Goal: Information Seeking & Learning: Learn about a topic

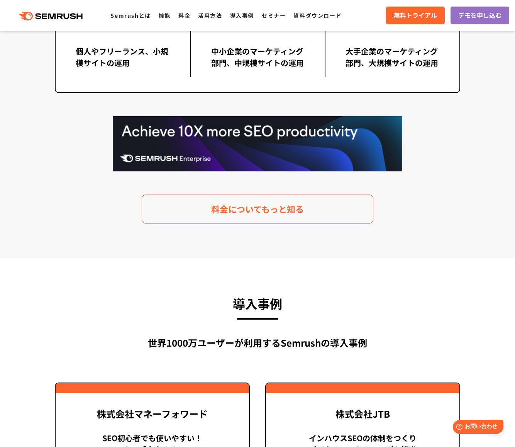
scroll to position [1819, 0]
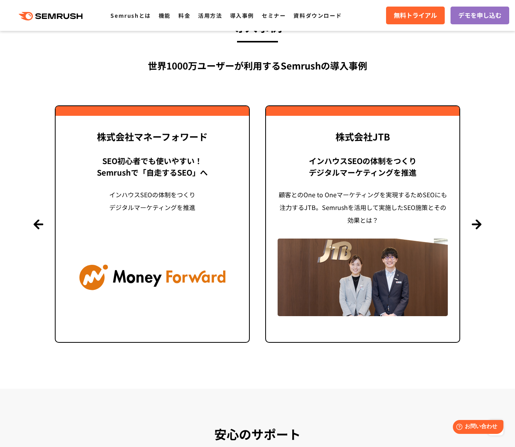
click at [482, 232] on section "導入事例 世界1000万ユーザーが利用する Semrushの導入事例 Previous 株式会社LIXIL 「テクニカルSEOの実践でサイトを健全に Site…" at bounding box center [257, 185] width 515 height 408
click at [478, 224] on button "Next" at bounding box center [477, 224] width 10 height 10
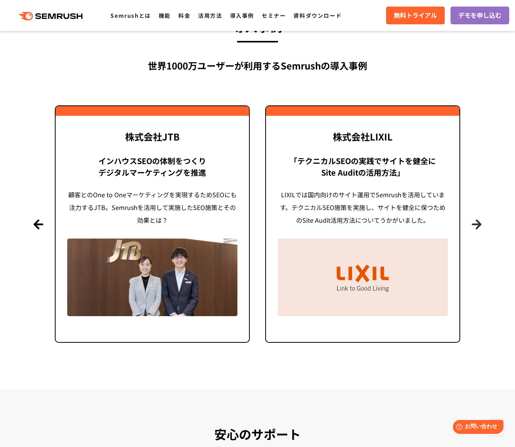
click at [478, 223] on button "Next" at bounding box center [477, 224] width 10 height 10
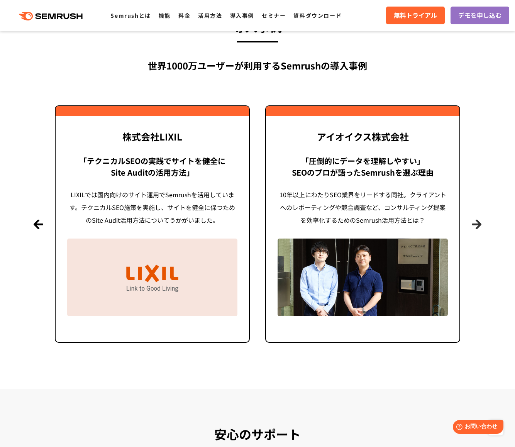
click at [475, 223] on button "Next" at bounding box center [477, 224] width 10 height 10
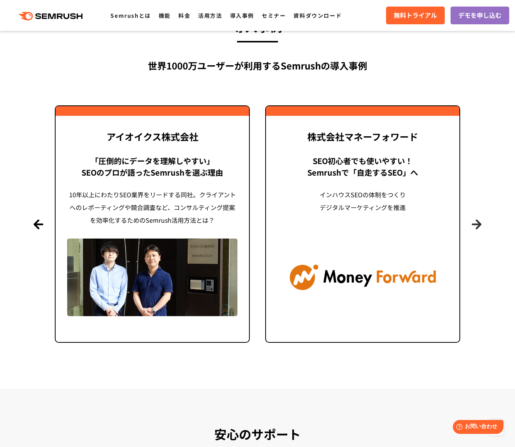
click at [475, 223] on button "Next" at bounding box center [477, 224] width 10 height 10
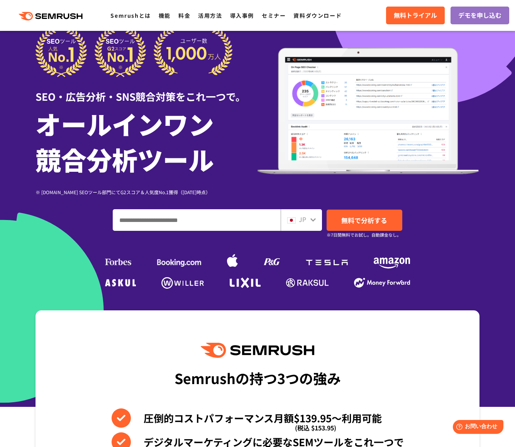
scroll to position [26, 0]
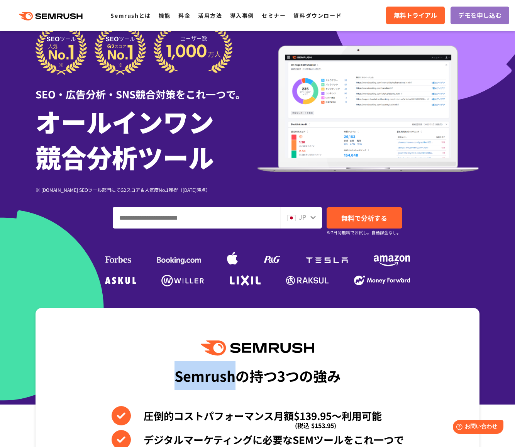
drag, startPoint x: 174, startPoint y: 375, endPoint x: 284, endPoint y: 292, distance: 137.6
click at [232, 375] on div "Semrushの持つ3つの強み" at bounding box center [258, 376] width 166 height 29
copy div "Semrush"
